Goal: Download file/media

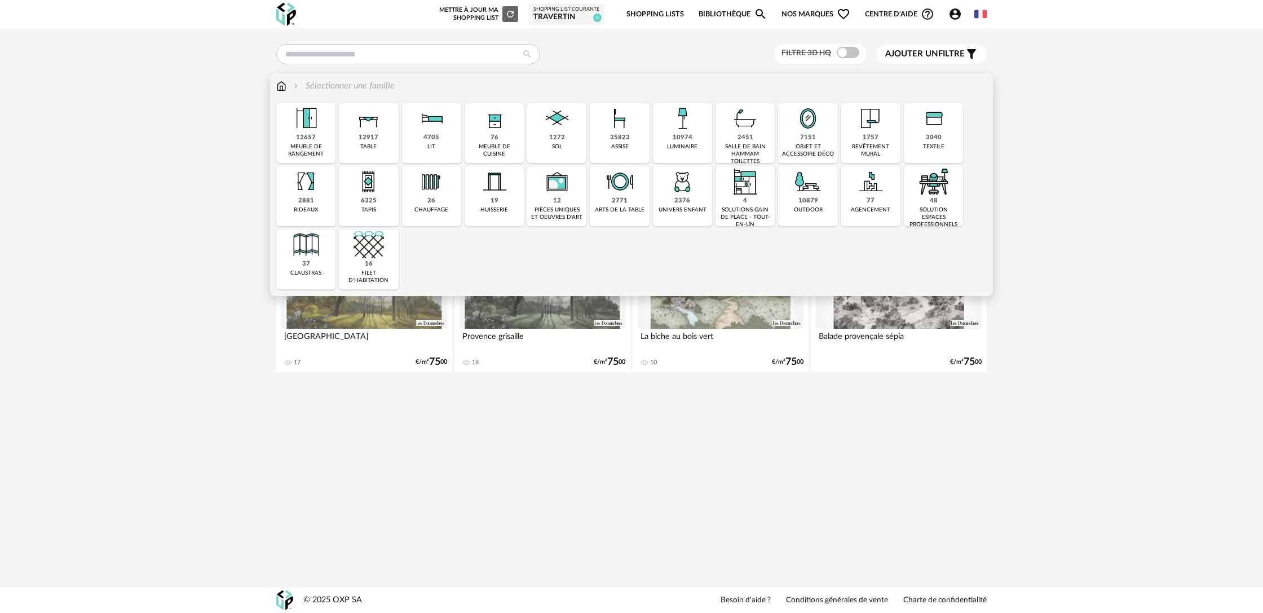
click at [556, 147] on div "sol" at bounding box center [557, 146] width 10 height 7
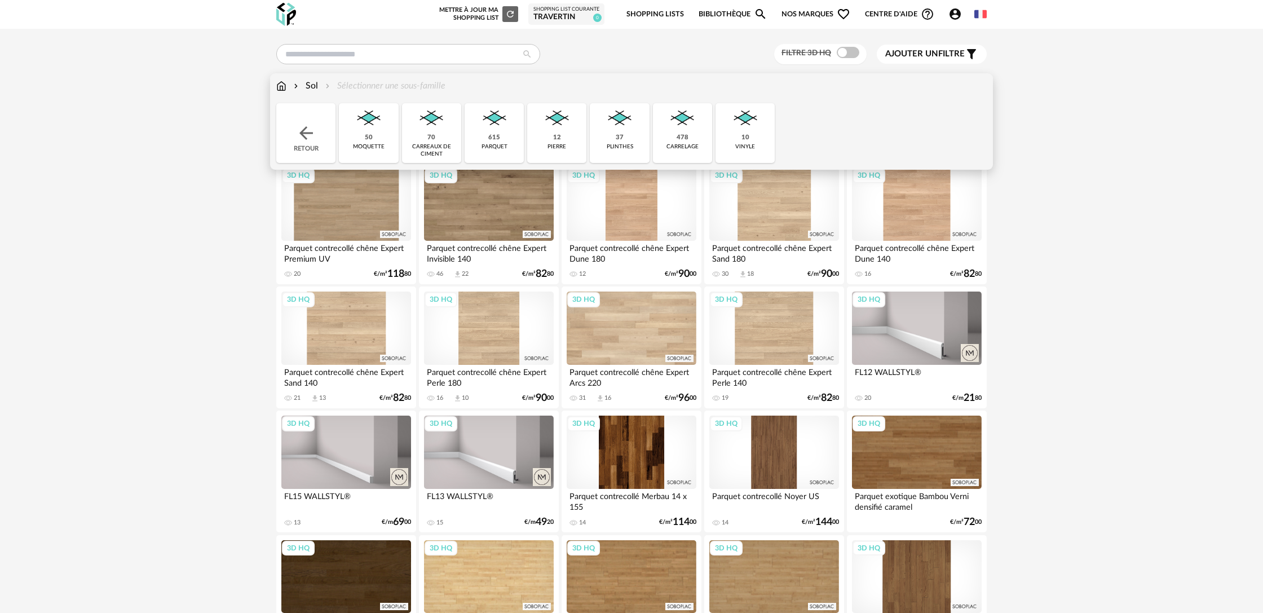
click at [559, 128] on img at bounding box center [557, 118] width 30 height 30
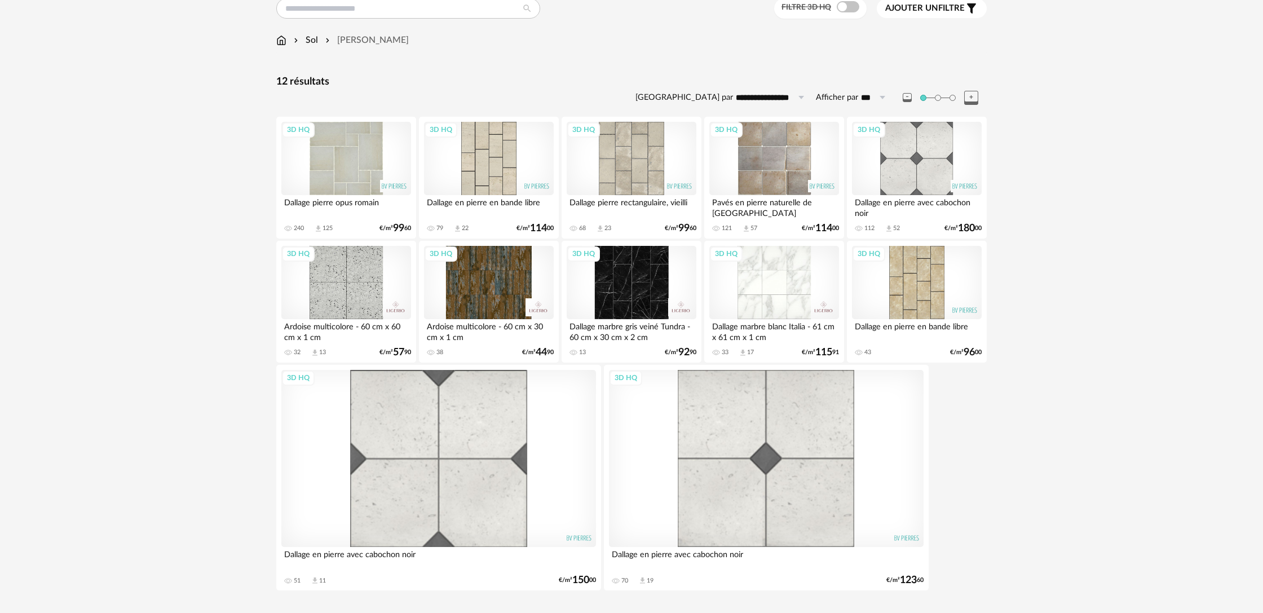
scroll to position [73, 0]
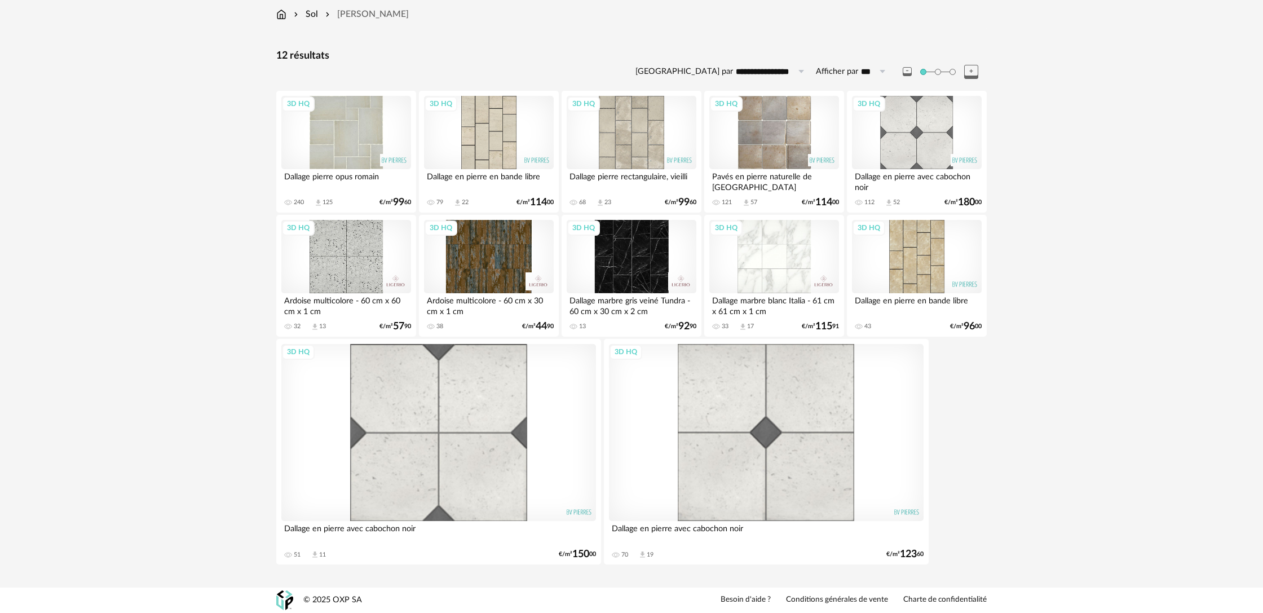
click at [781, 153] on div "3D HQ" at bounding box center [774, 132] width 130 height 73
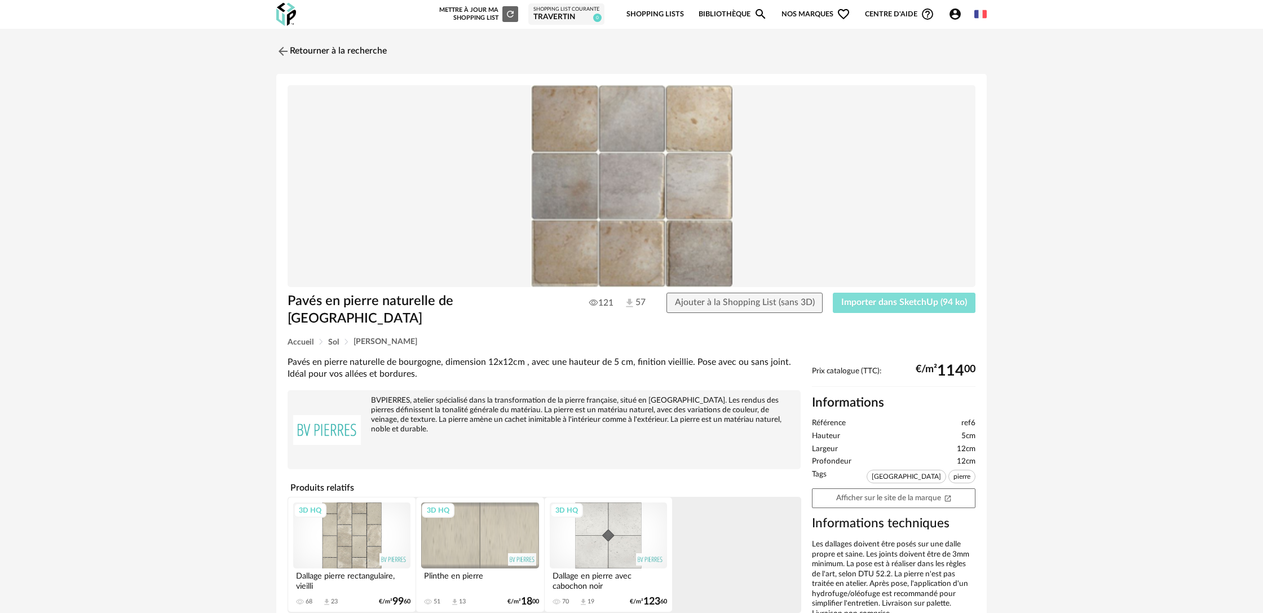
click at [907, 305] on span "Importer dans SketchUp (94 ko)" at bounding box center [904, 302] width 126 height 9
click at [298, 50] on link "Retourner à la recherche" at bounding box center [328, 51] width 111 height 25
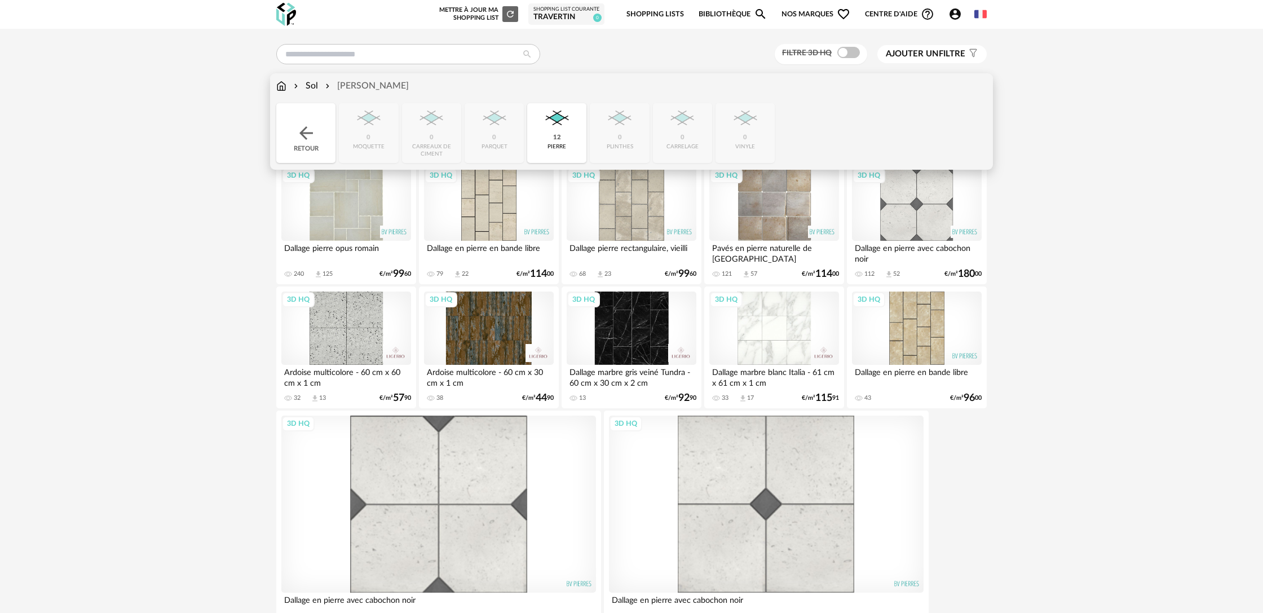
click at [307, 89] on div "Sol" at bounding box center [304, 85] width 26 height 13
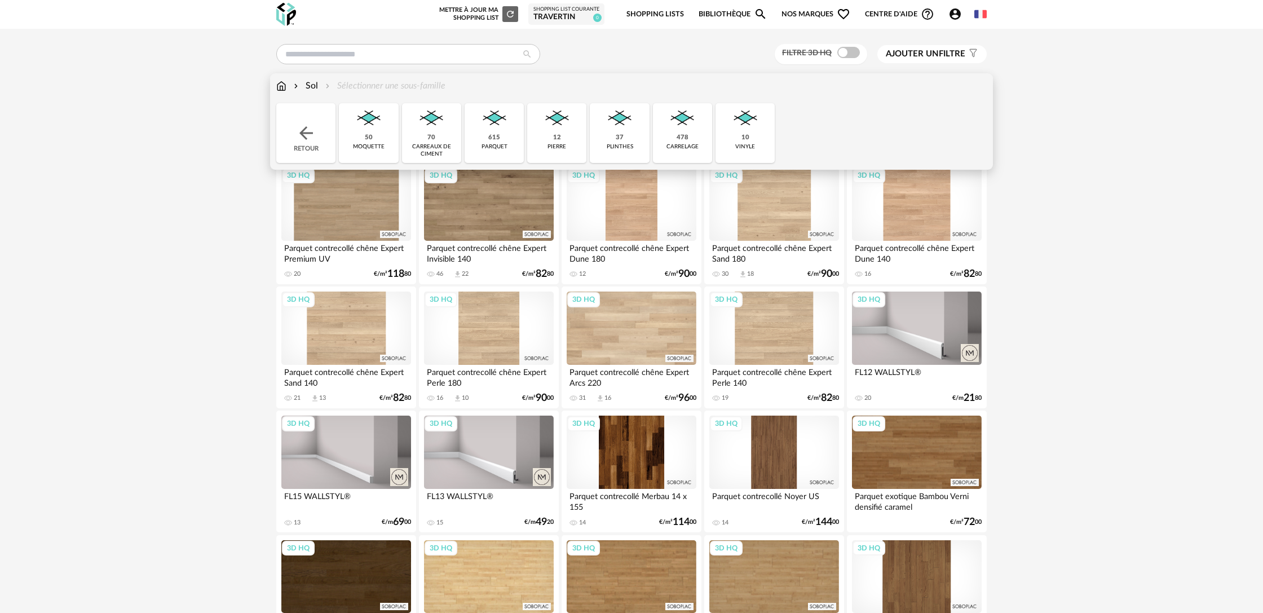
click at [687, 135] on div "478" at bounding box center [683, 138] width 12 height 8
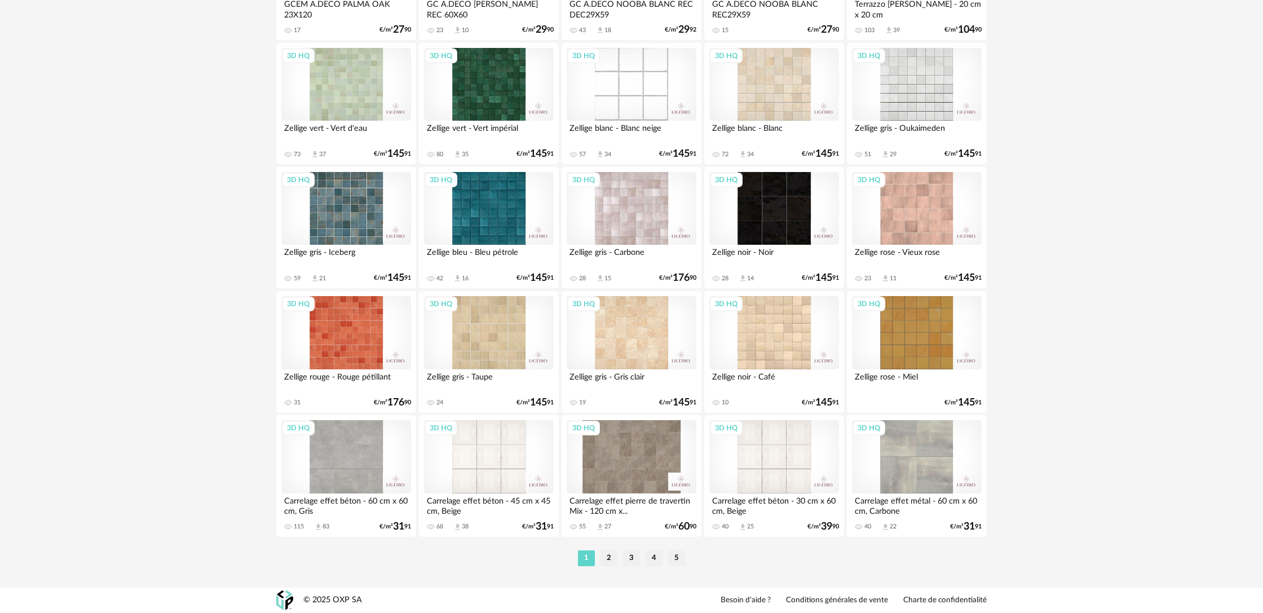
scroll to position [2114, 0]
